Goal: Transaction & Acquisition: Purchase product/service

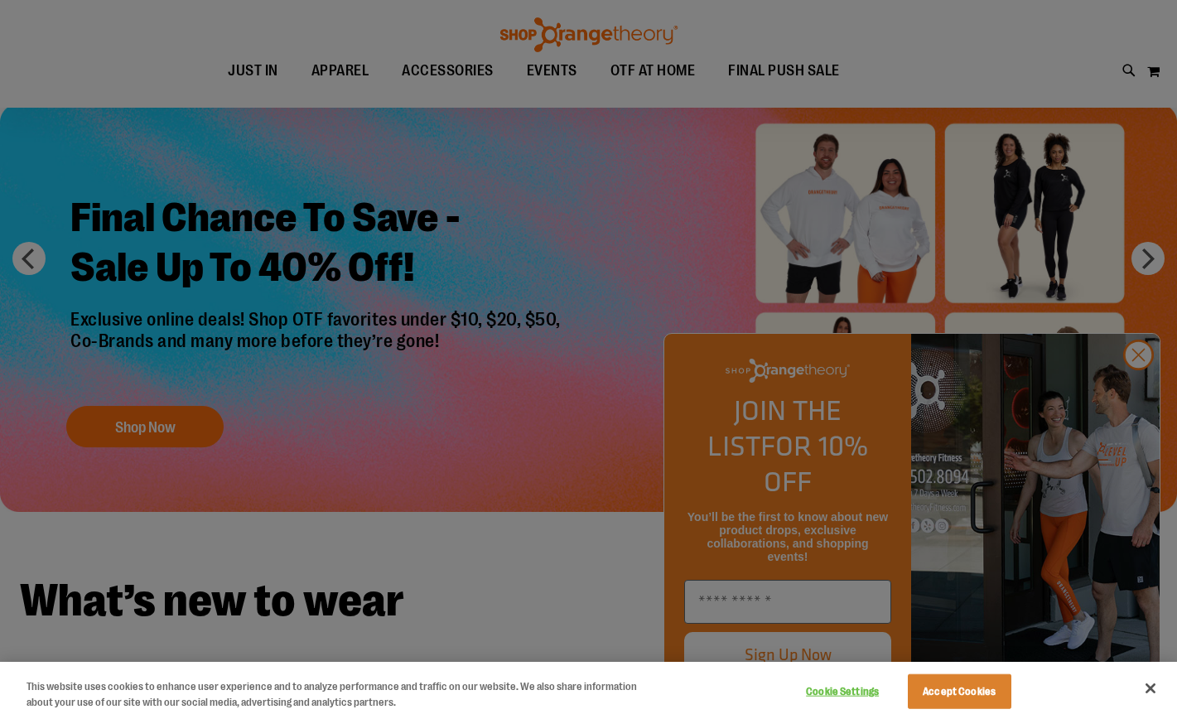
scroll to position [280, 0]
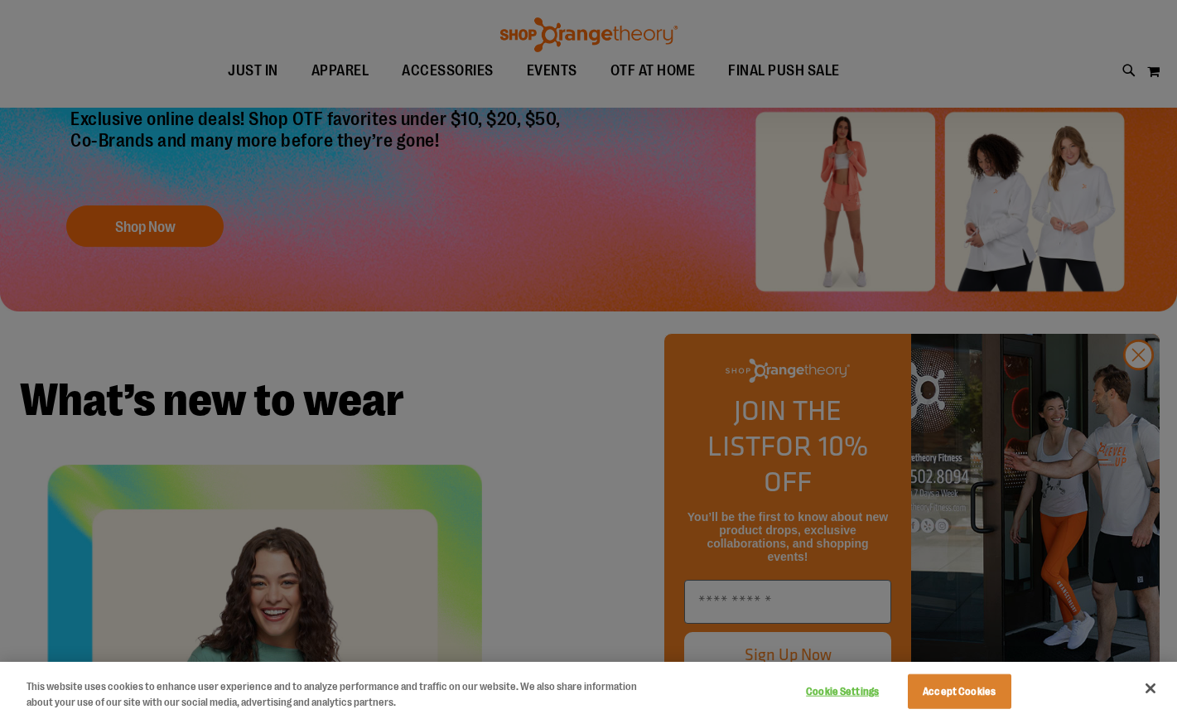
type input "**********"
click at [1146, 394] on div at bounding box center [588, 359] width 1177 height 719
click at [1140, 393] on div at bounding box center [588, 359] width 1177 height 719
click at [1128, 392] on div at bounding box center [588, 359] width 1177 height 719
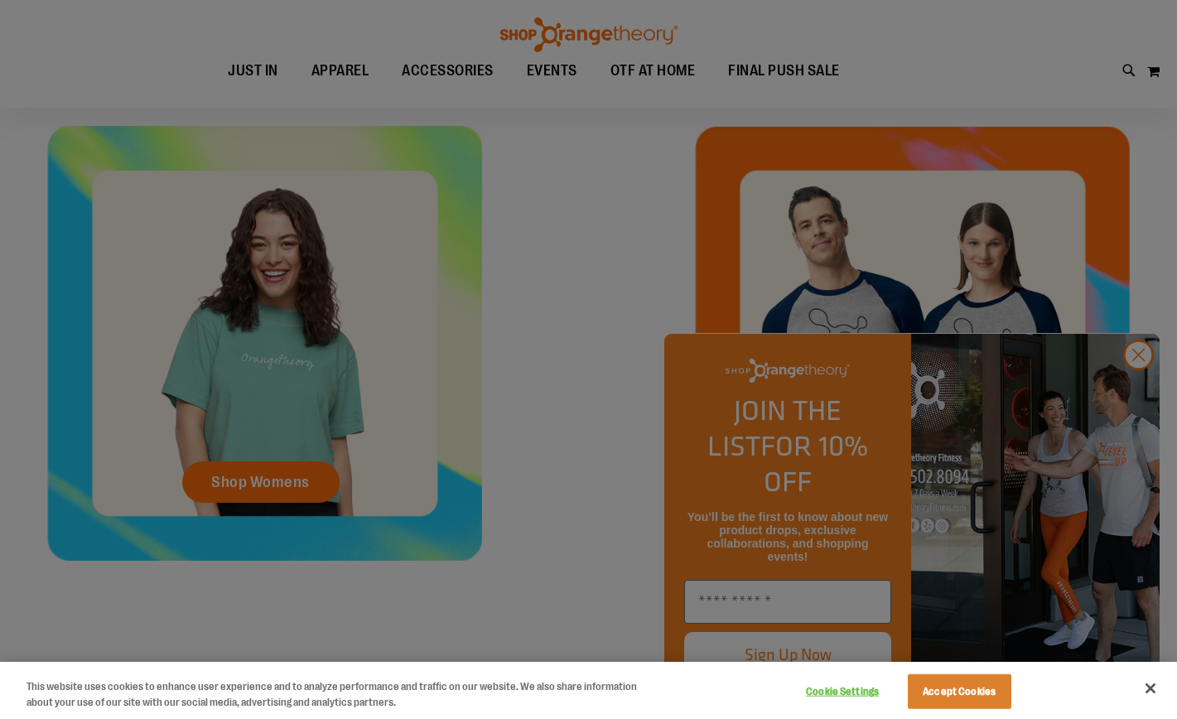
scroll to position [663, 0]
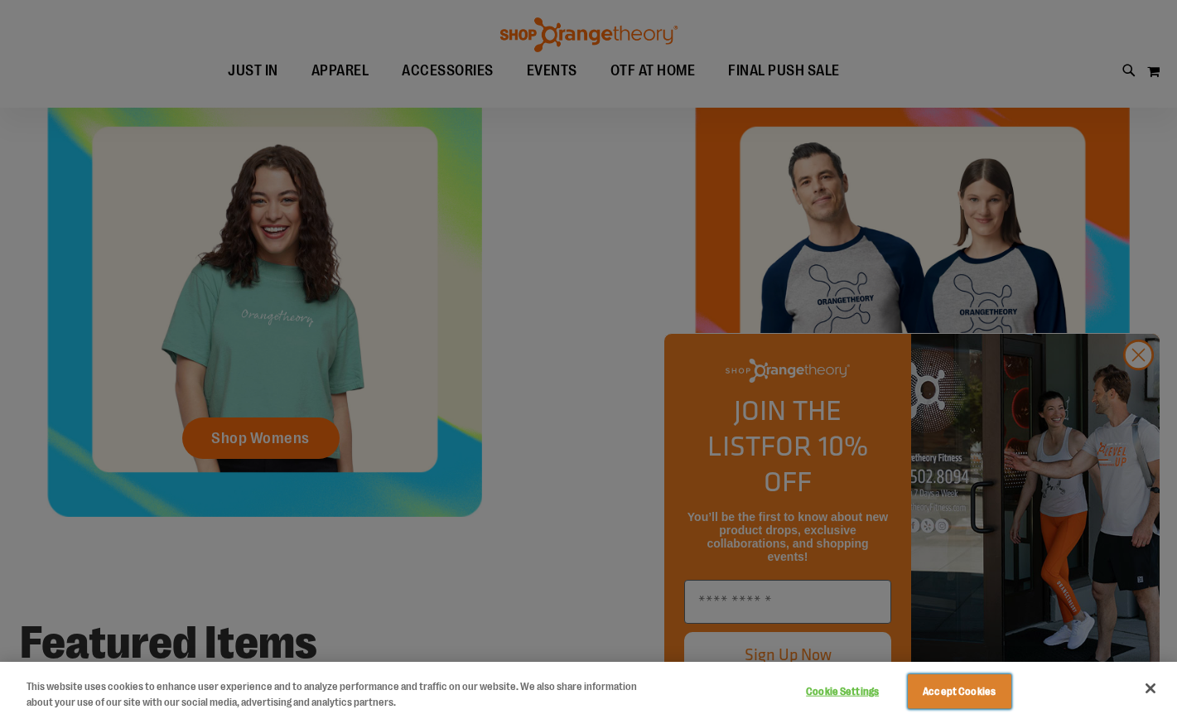
click at [975, 690] on button "Accept Cookies" at bounding box center [960, 691] width 104 height 35
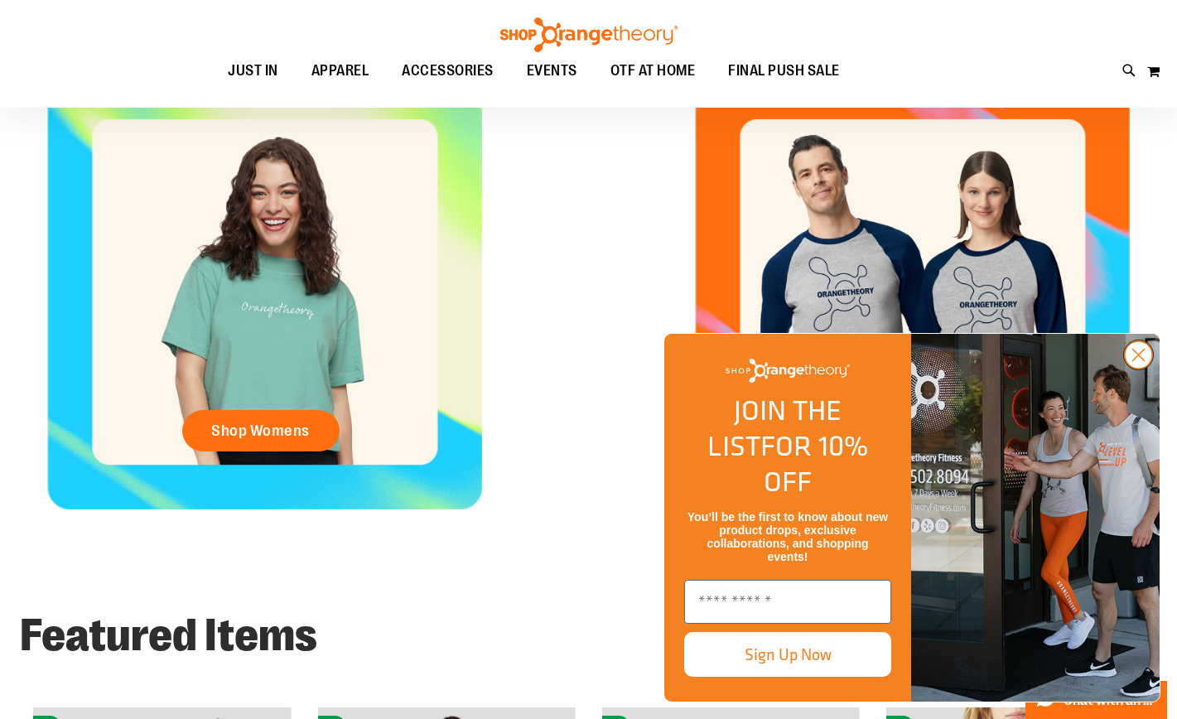
scroll to position [666, 0]
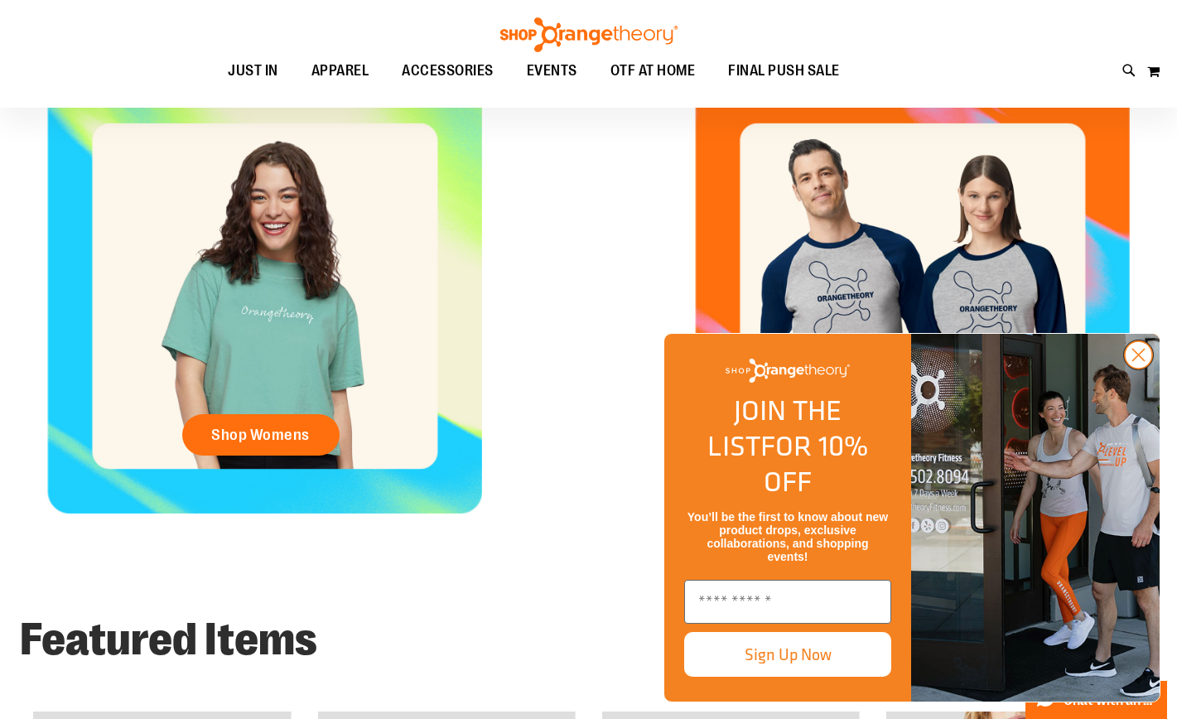
click at [1142, 369] on circle "Close dialog" at bounding box center [1138, 354] width 27 height 27
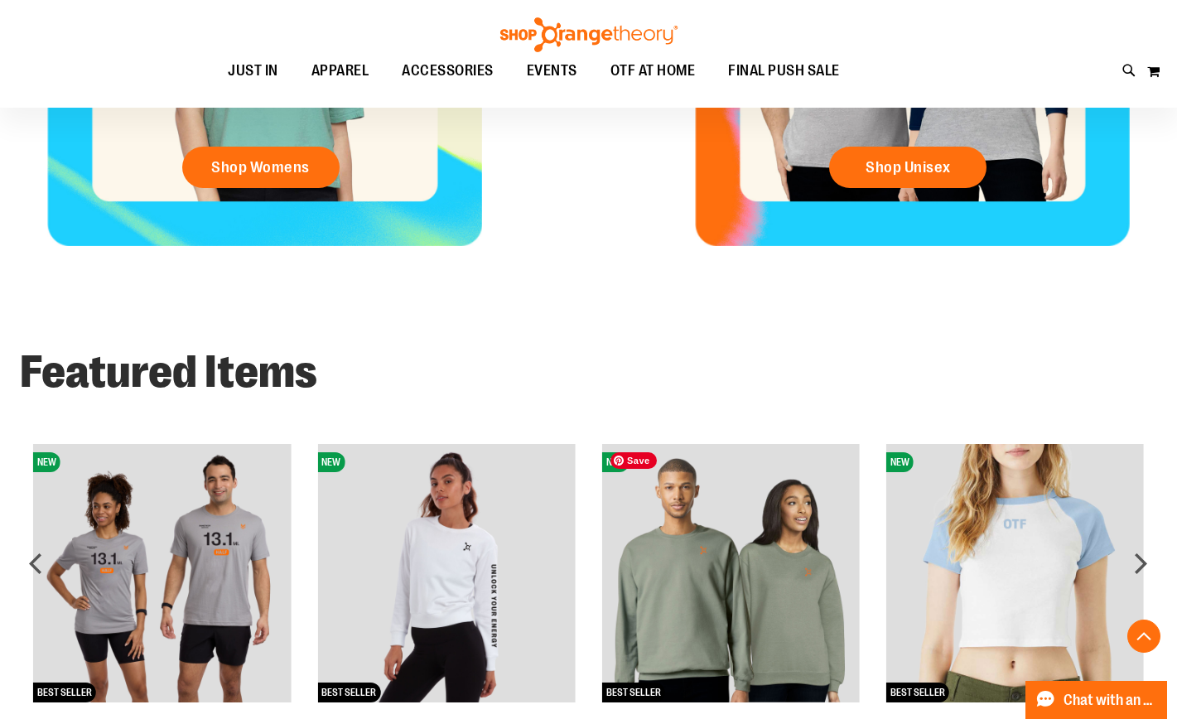
scroll to position [0, 0]
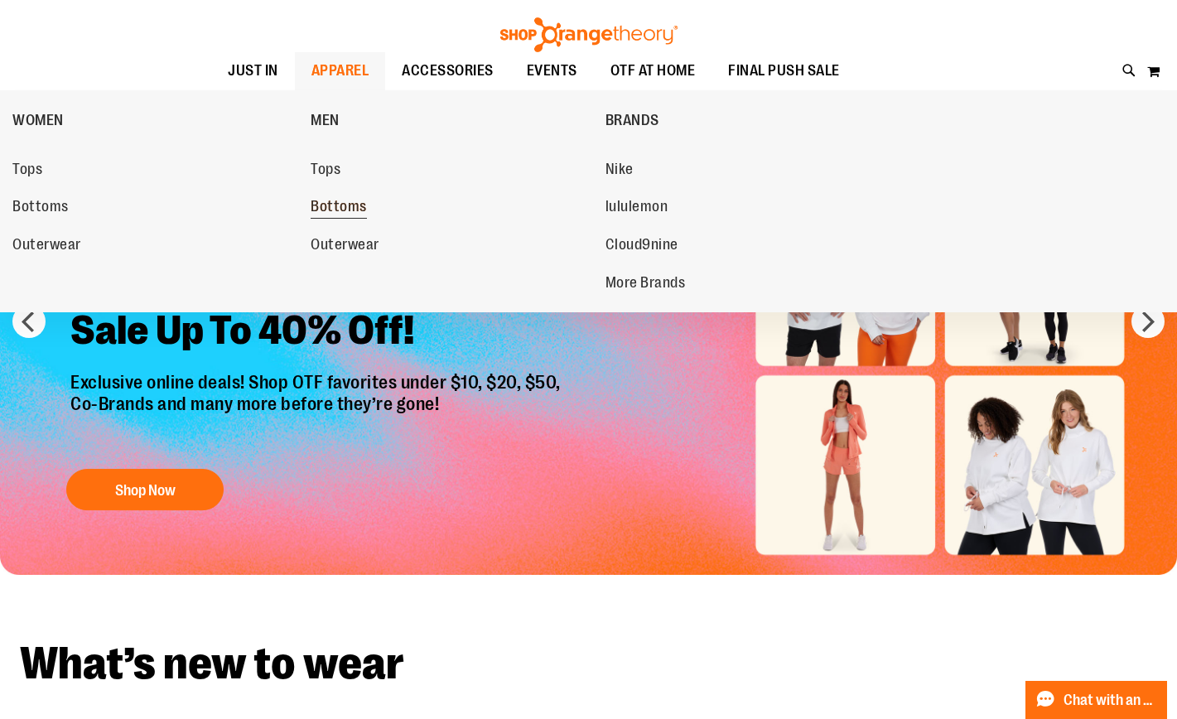
click at [365, 203] on span "Bottoms" at bounding box center [339, 208] width 56 height 21
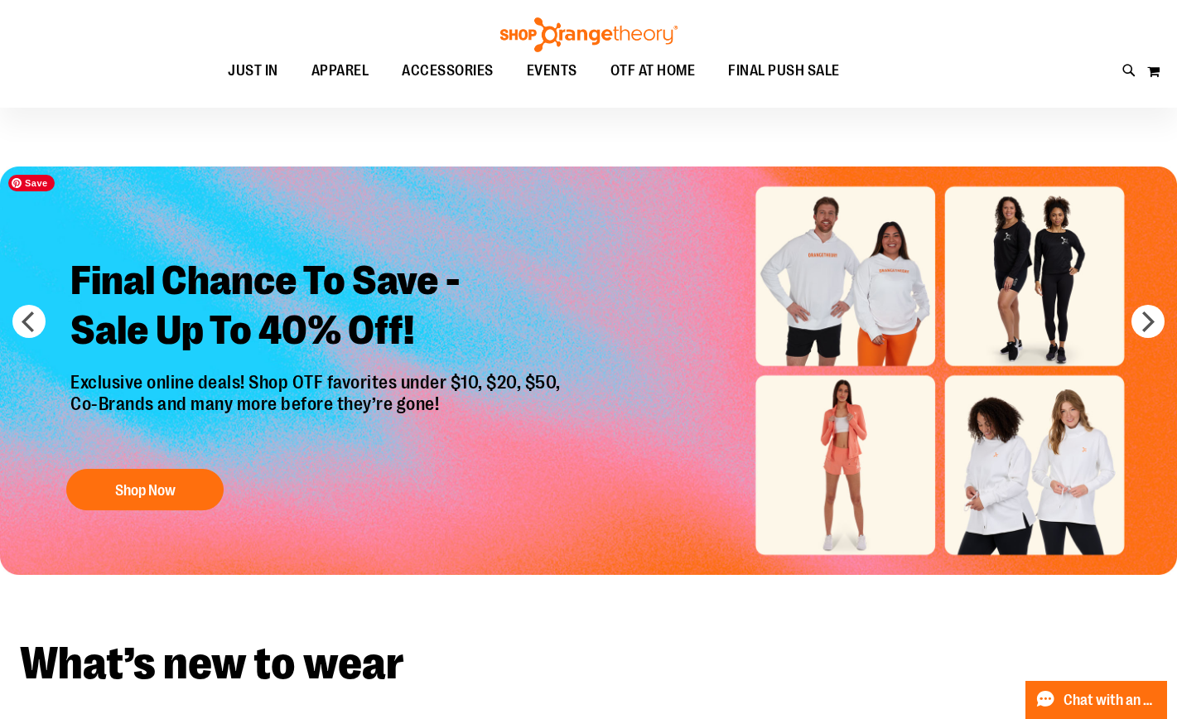
scroll to position [15, 0]
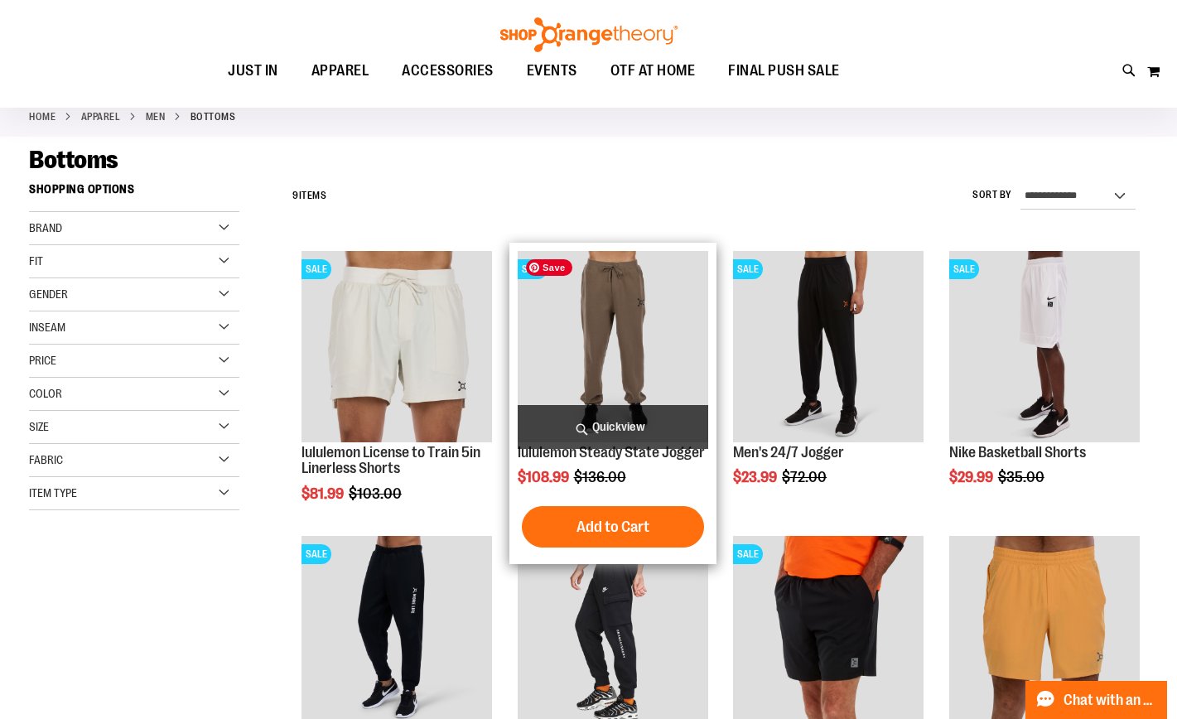
scroll to position [89, 0]
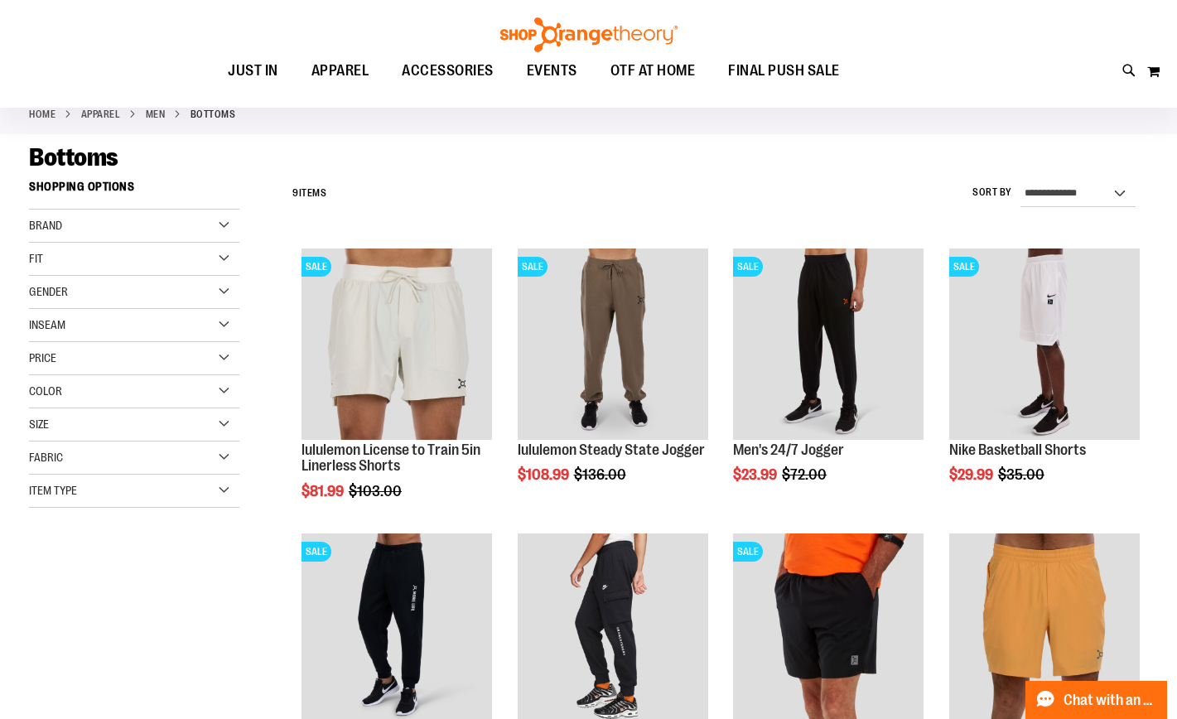
type input "**********"
click at [233, 424] on div "Size" at bounding box center [134, 424] width 210 height 33
click at [181, 464] on div "2XL" at bounding box center [193, 466] width 25 height 25
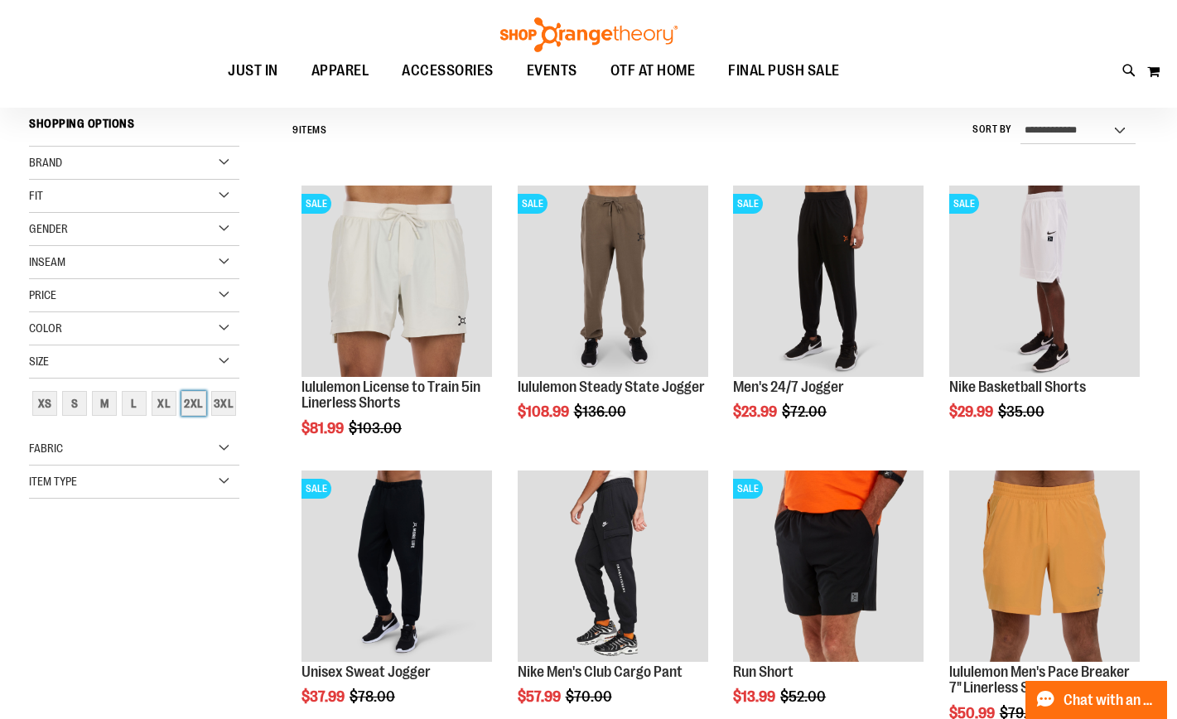
scroll to position [154, 0]
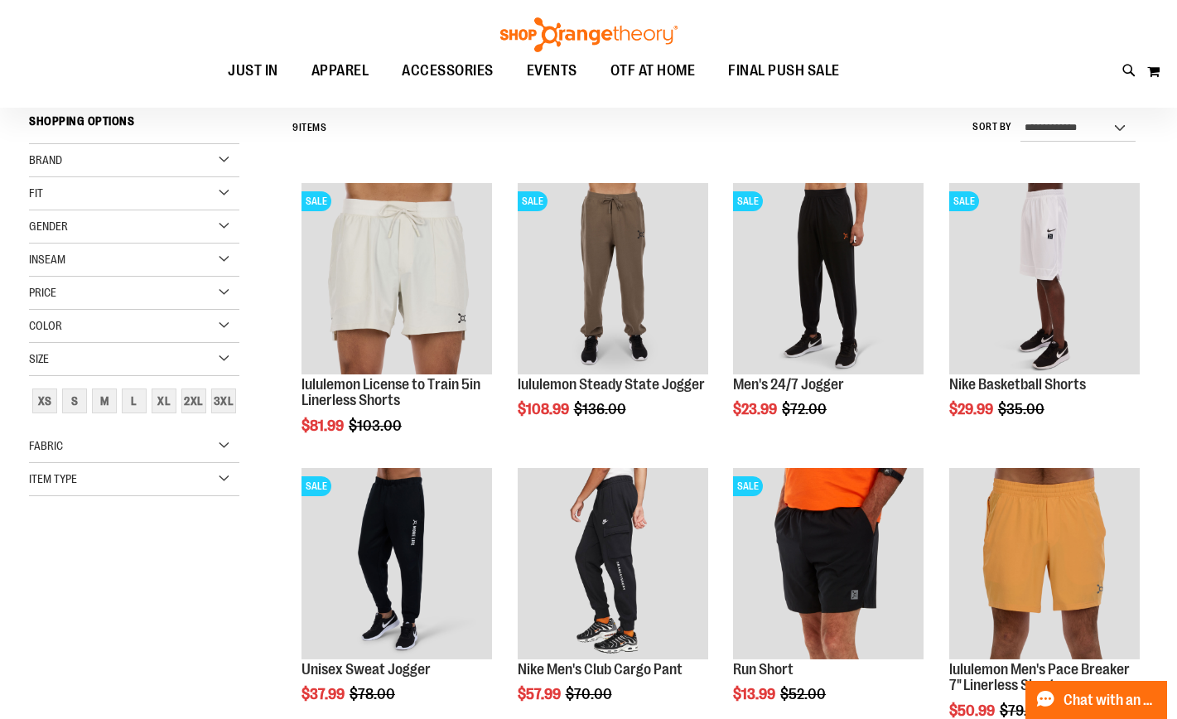
click at [225, 226] on div "Gender" at bounding box center [134, 226] width 210 height 33
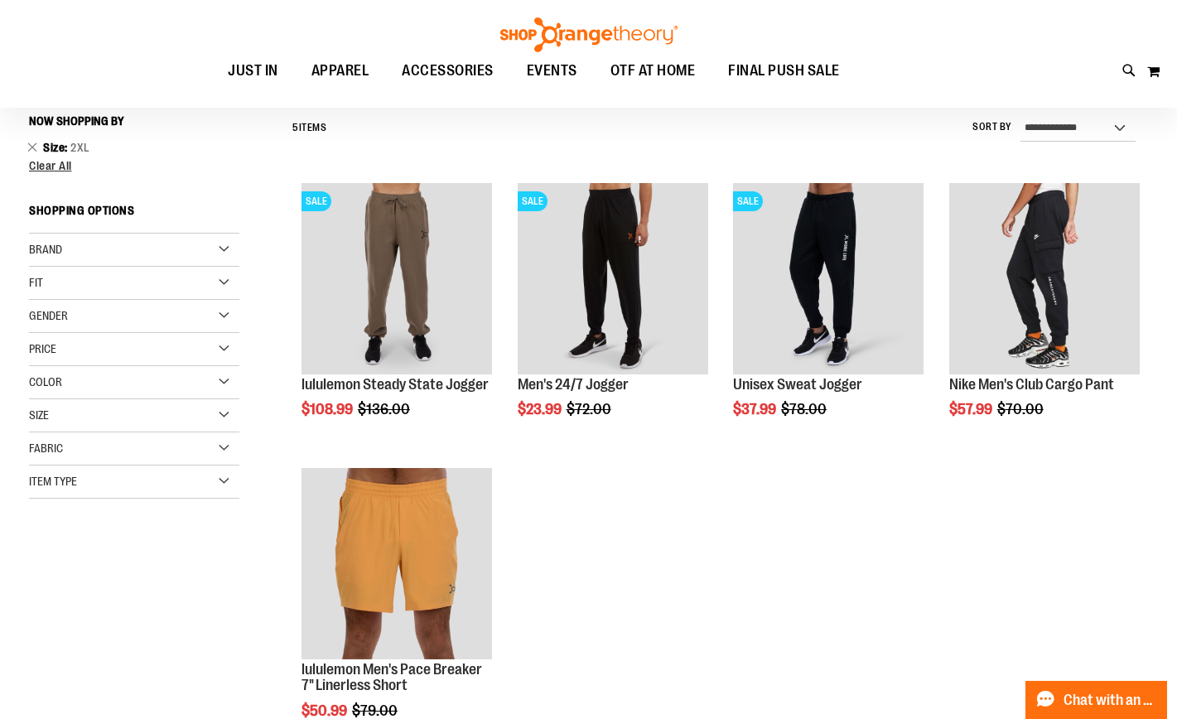
click at [220, 318] on div "Gender" at bounding box center [134, 316] width 210 height 33
click at [225, 317] on div "Gender" at bounding box center [134, 316] width 210 height 33
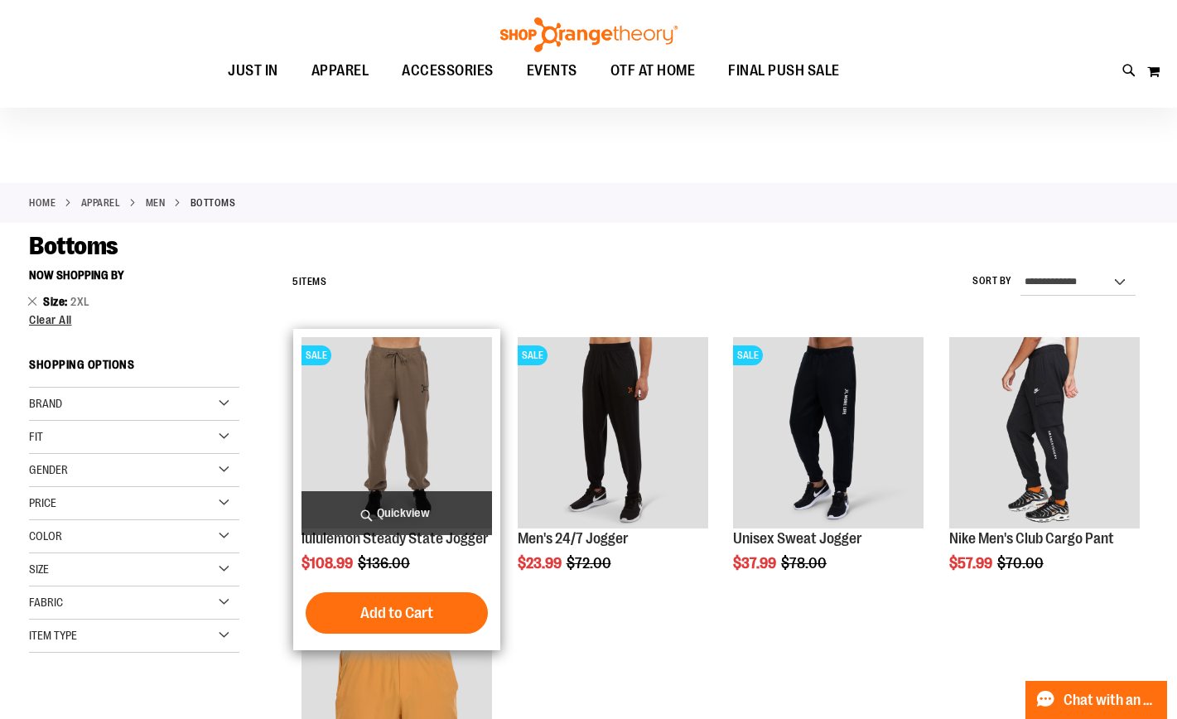
scroll to position [2, 0]
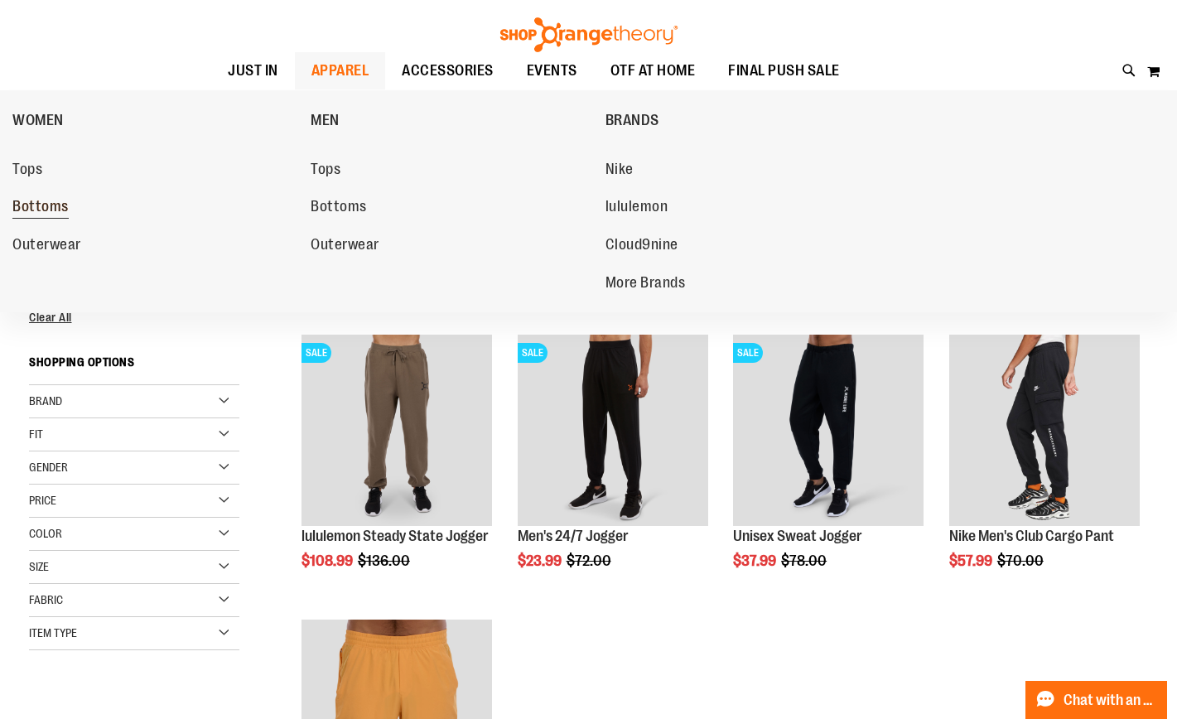
click at [59, 201] on span "Bottoms" at bounding box center [40, 208] width 56 height 21
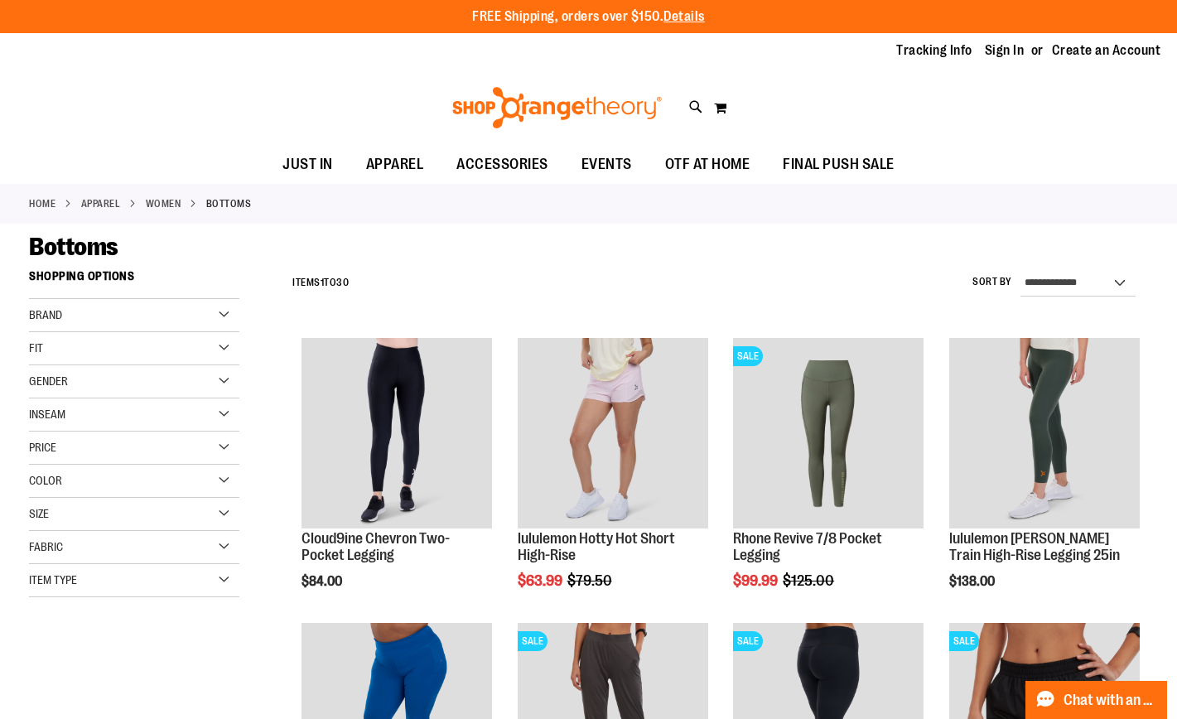
type input "**********"
click at [220, 507] on div "Size" at bounding box center [134, 514] width 210 height 33
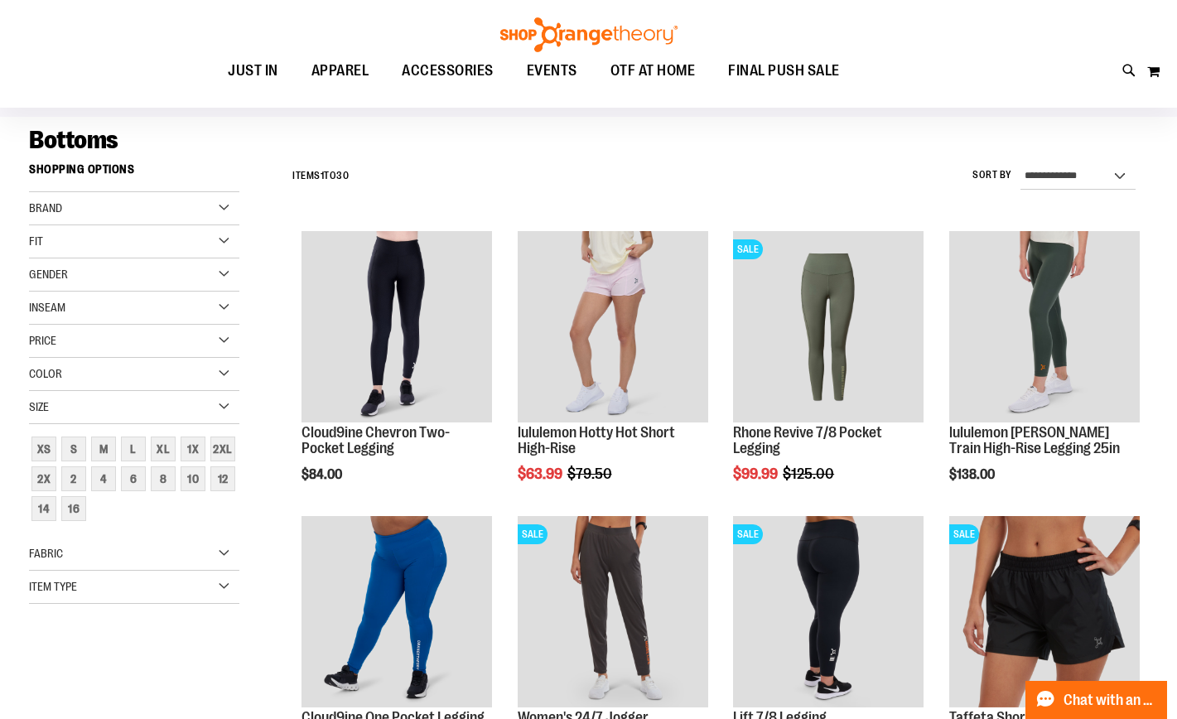
scroll to position [111, 0]
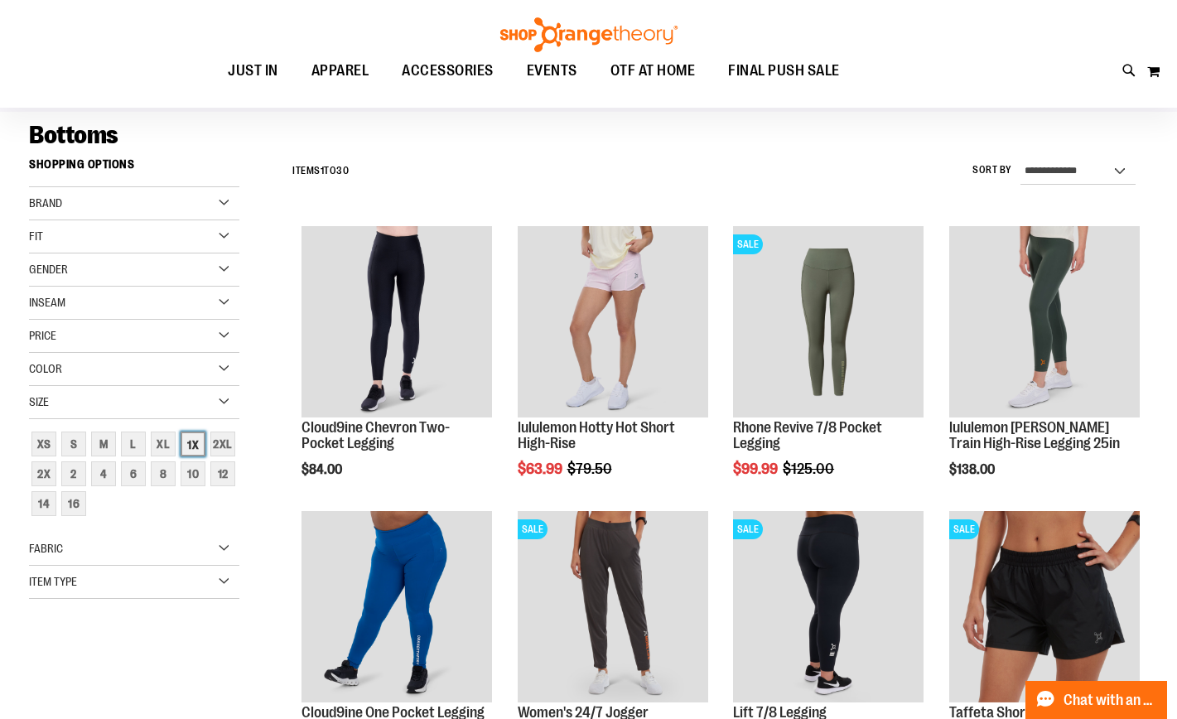
click at [190, 441] on div "1X" at bounding box center [193, 444] width 25 height 25
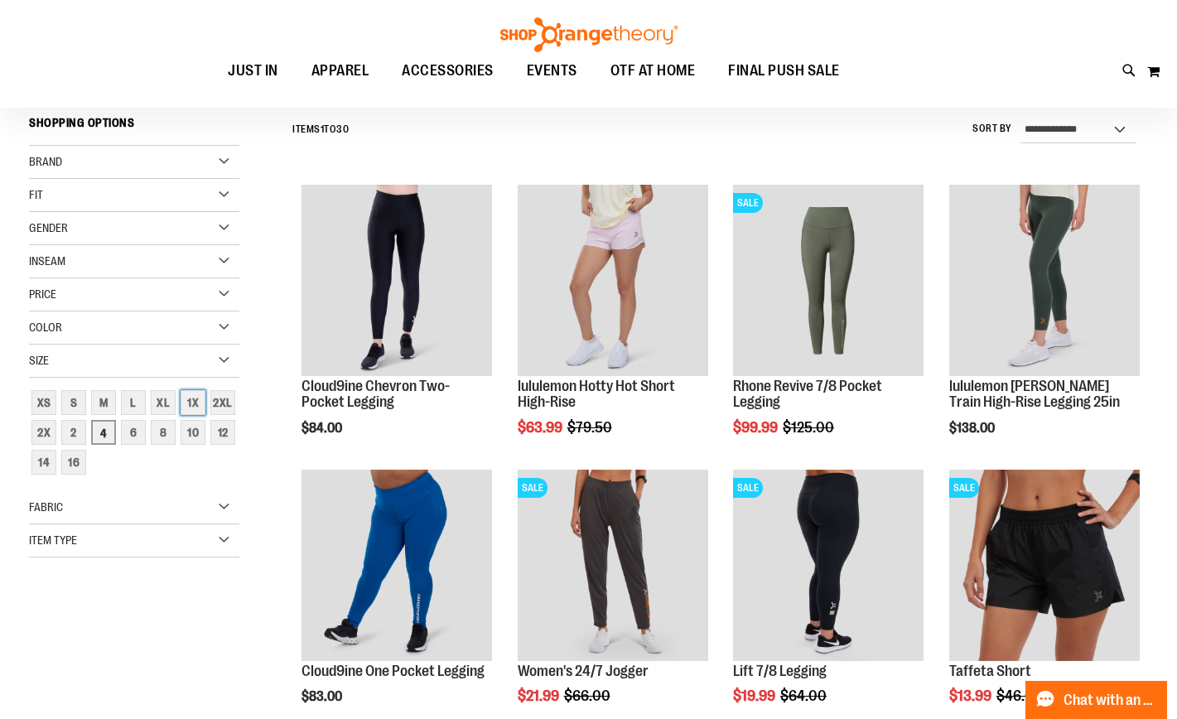
scroll to position [154, 0]
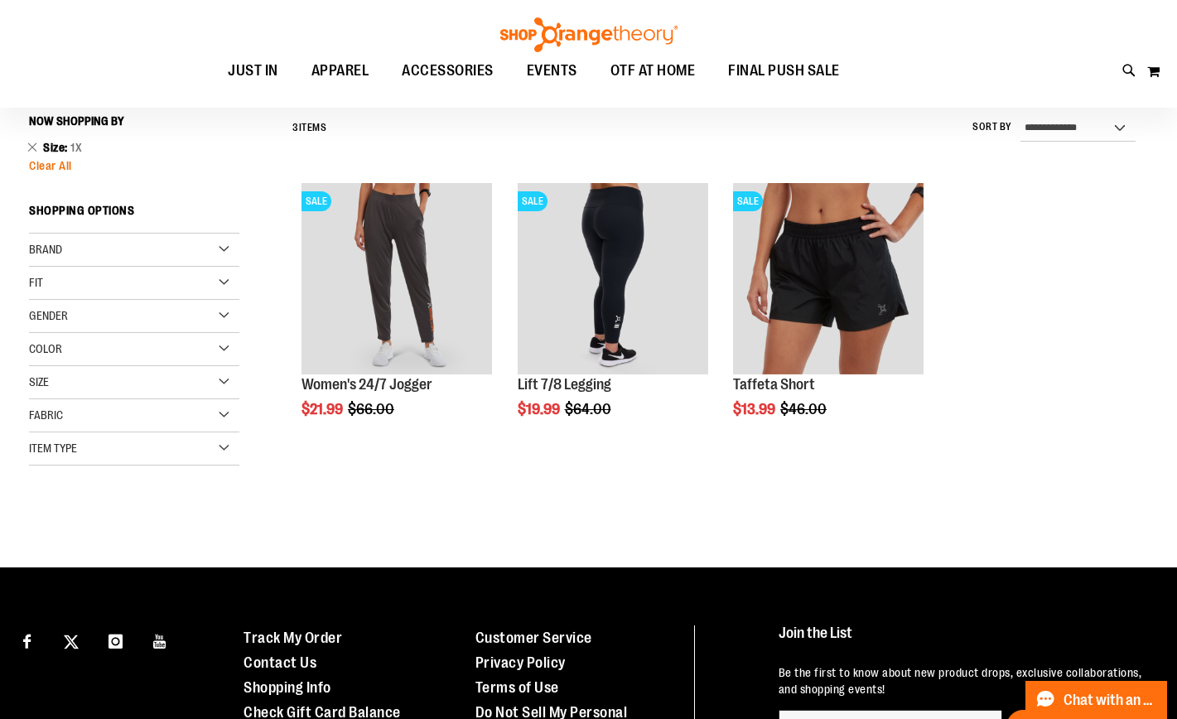
click at [46, 171] on span "Clear All" at bounding box center [50, 165] width 43 height 13
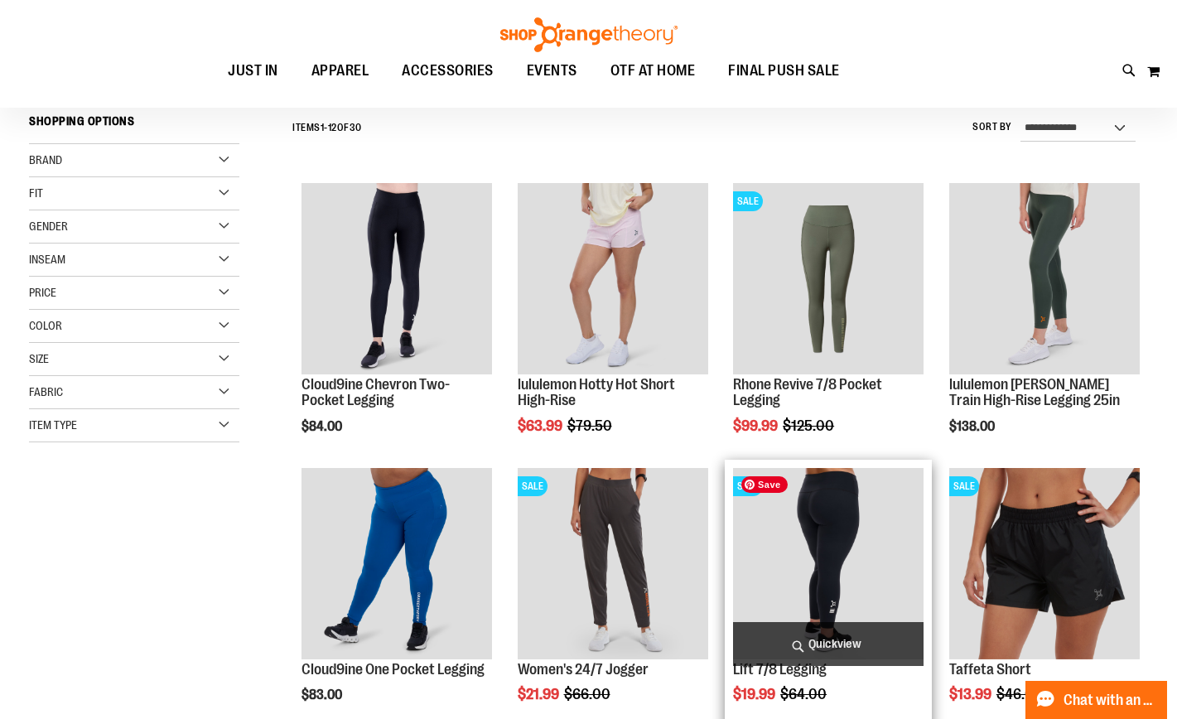
click at [881, 528] on img "product" at bounding box center [828, 563] width 190 height 190
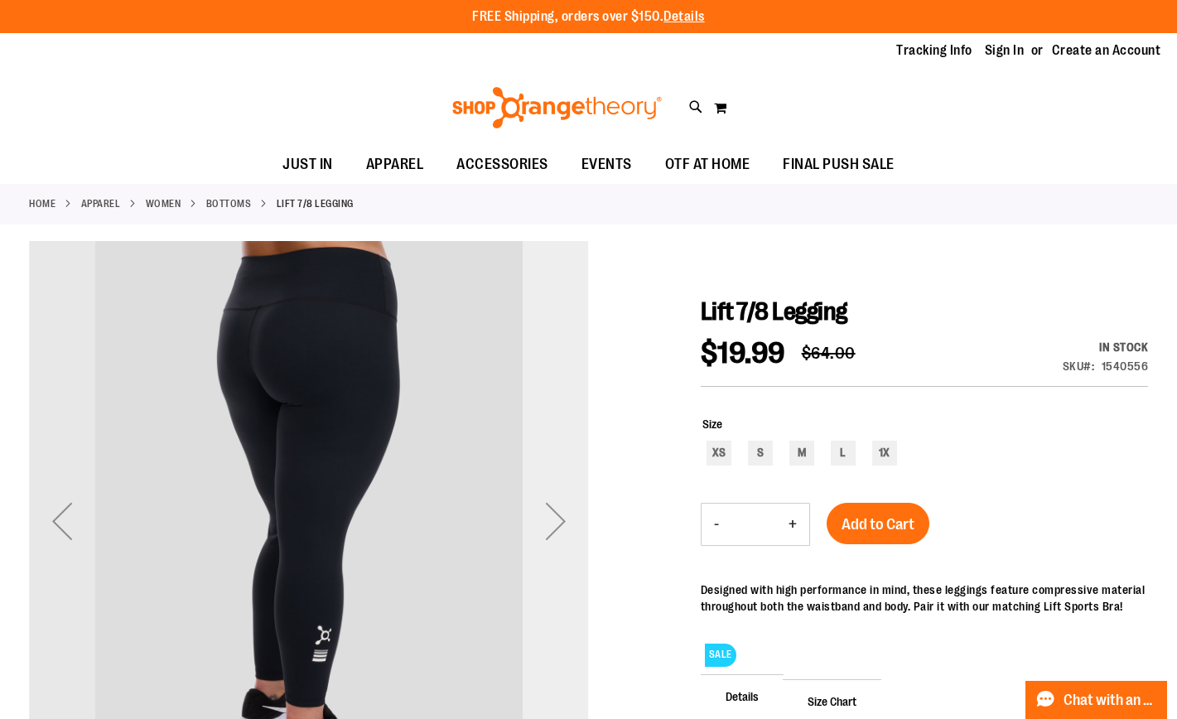
type input "**********"
click at [548, 518] on div "Next" at bounding box center [556, 521] width 66 height 66
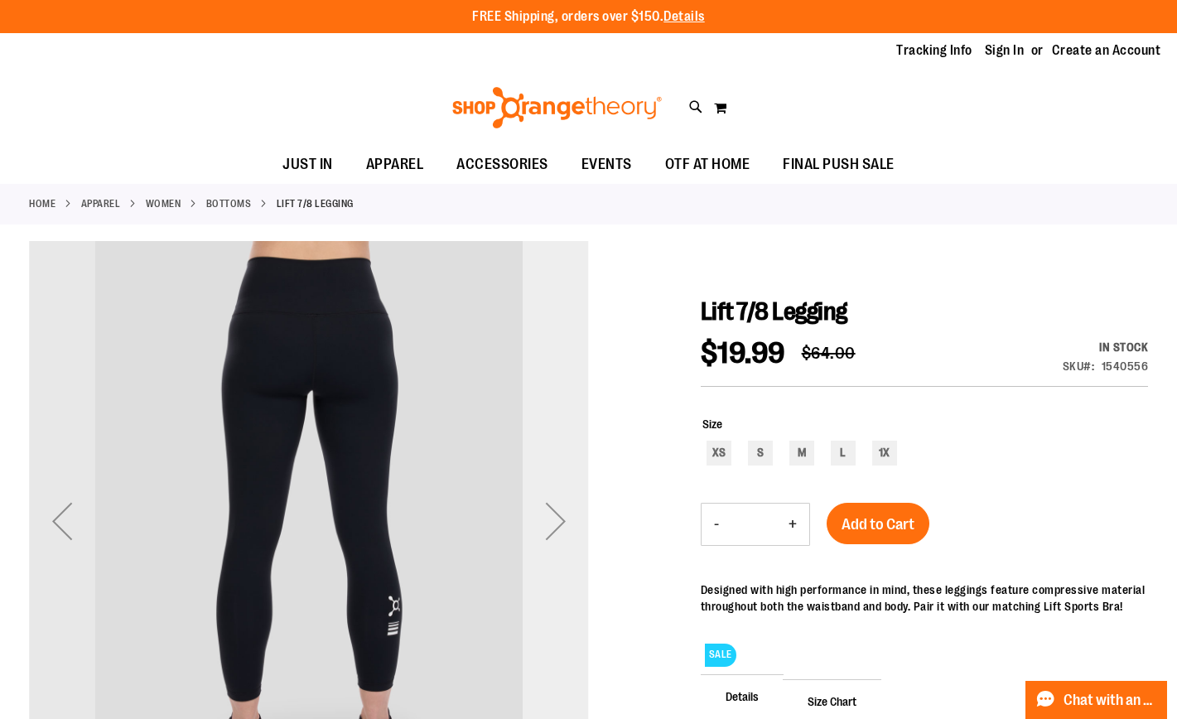
click at [548, 518] on div "Next" at bounding box center [556, 521] width 66 height 66
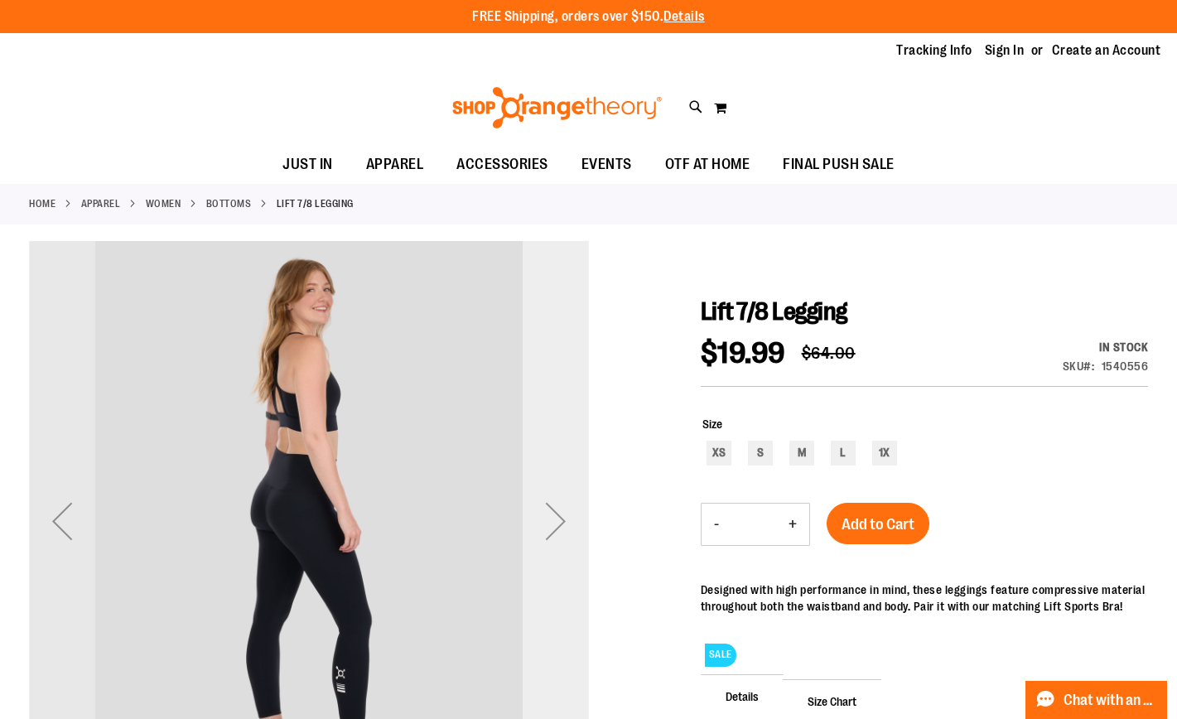
click at [548, 514] on div "Next" at bounding box center [556, 521] width 66 height 66
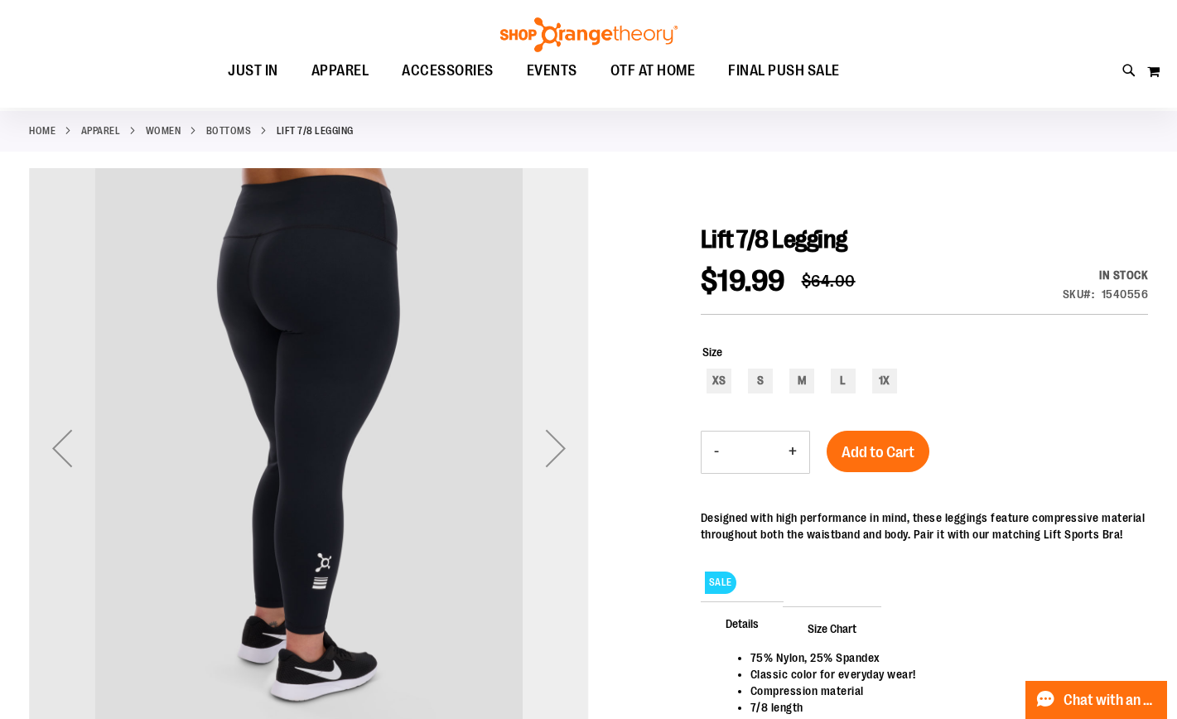
scroll to position [73, 0]
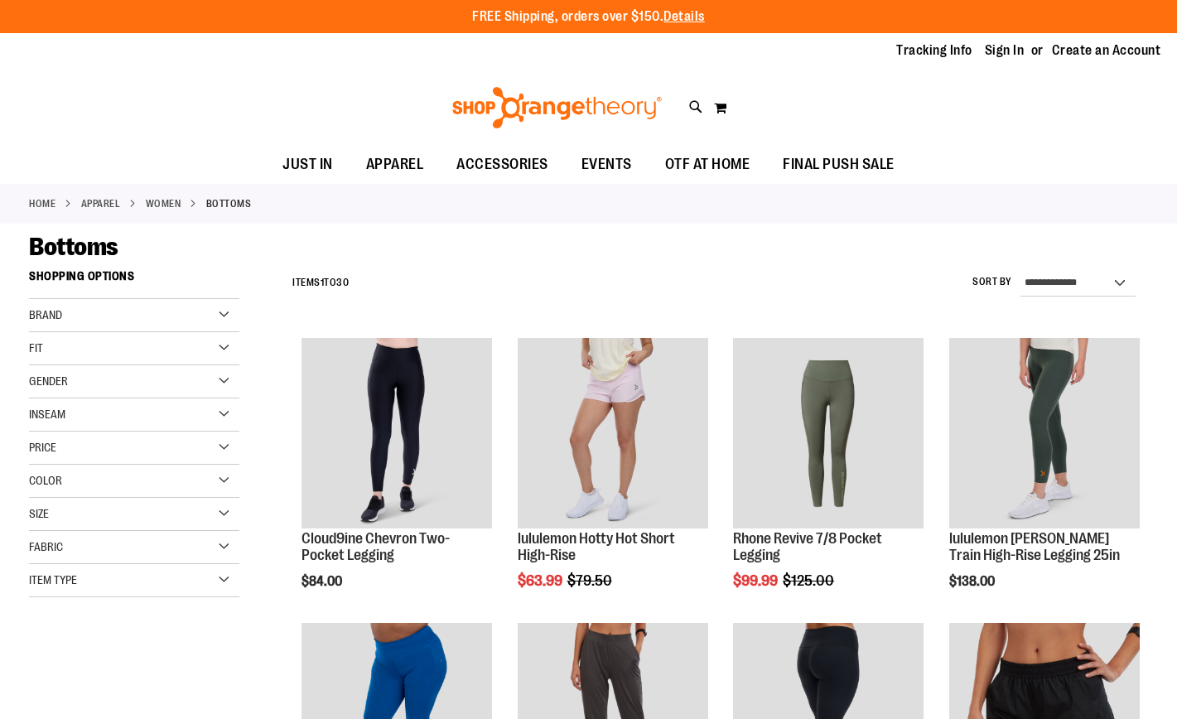
scroll to position [154, 0]
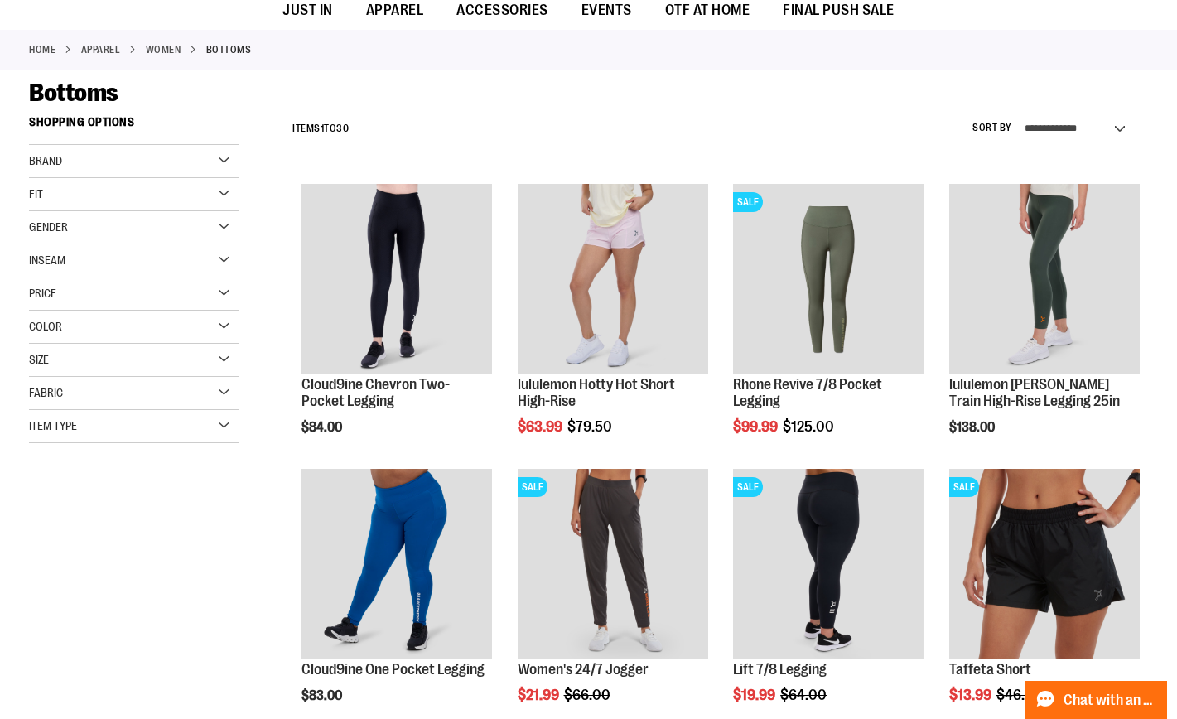
type input "**********"
click at [228, 358] on div "Size" at bounding box center [134, 360] width 210 height 33
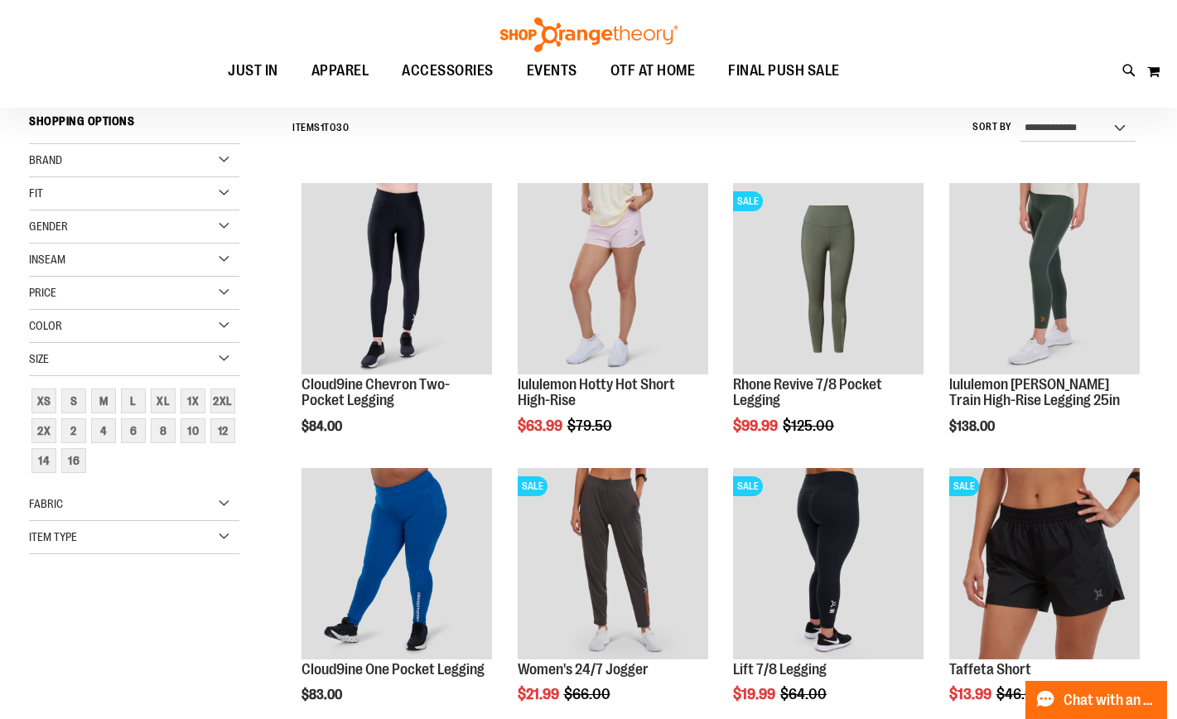
scroll to position [159, 0]
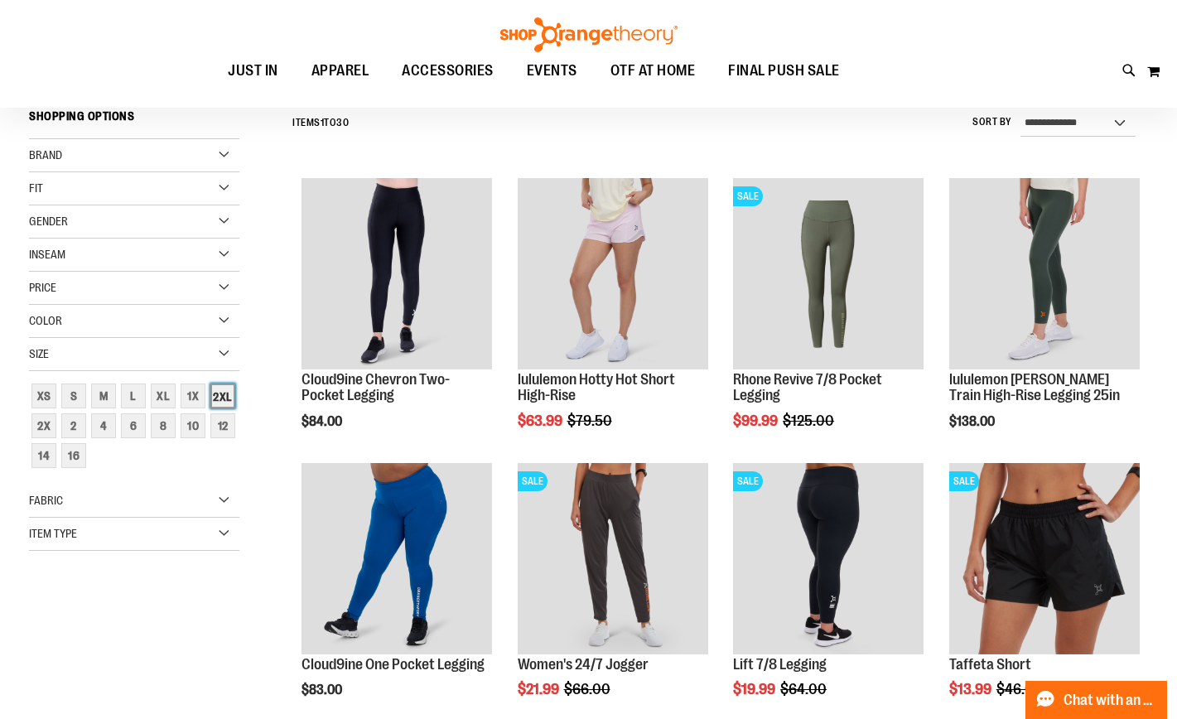
click at [229, 390] on div "2XL" at bounding box center [222, 395] width 25 height 25
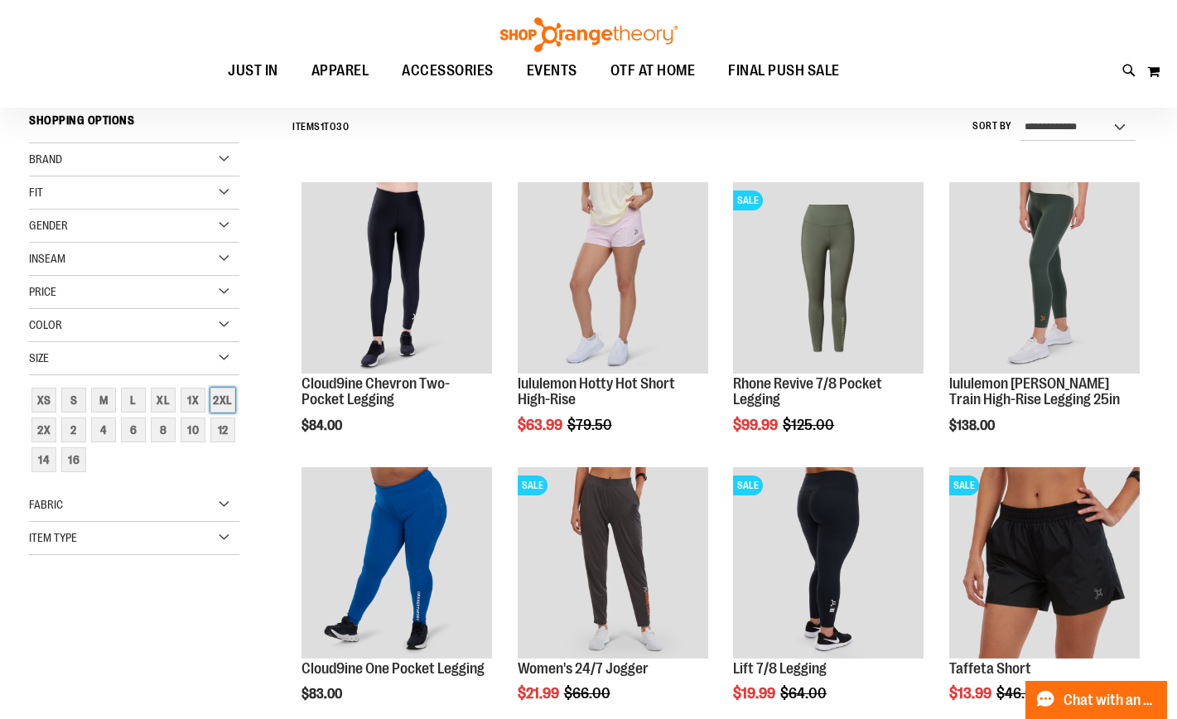
scroll to position [154, 0]
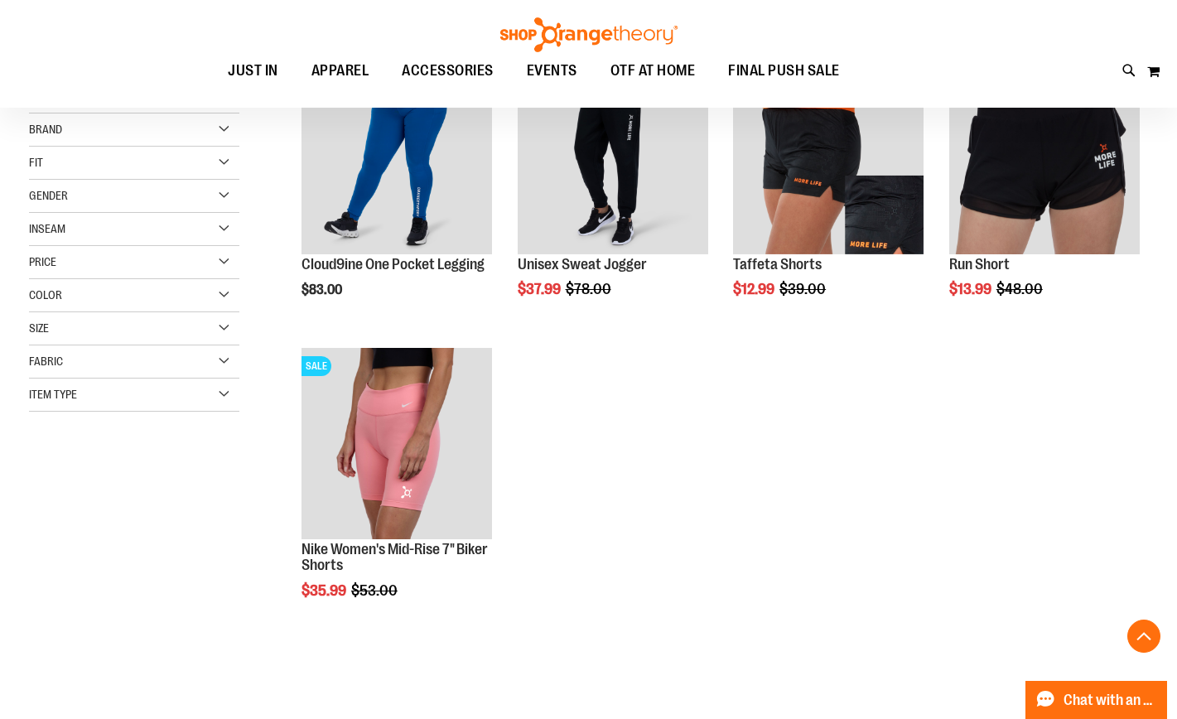
scroll to position [272, 0]
